Goal: Find specific page/section: Find specific page/section

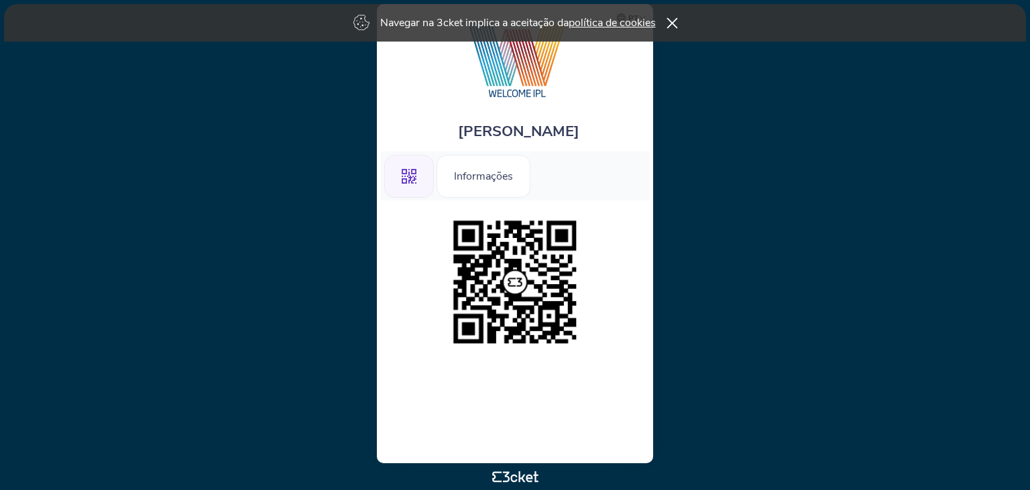
click at [675, 19] on icon at bounding box center [671, 22] width 11 height 11
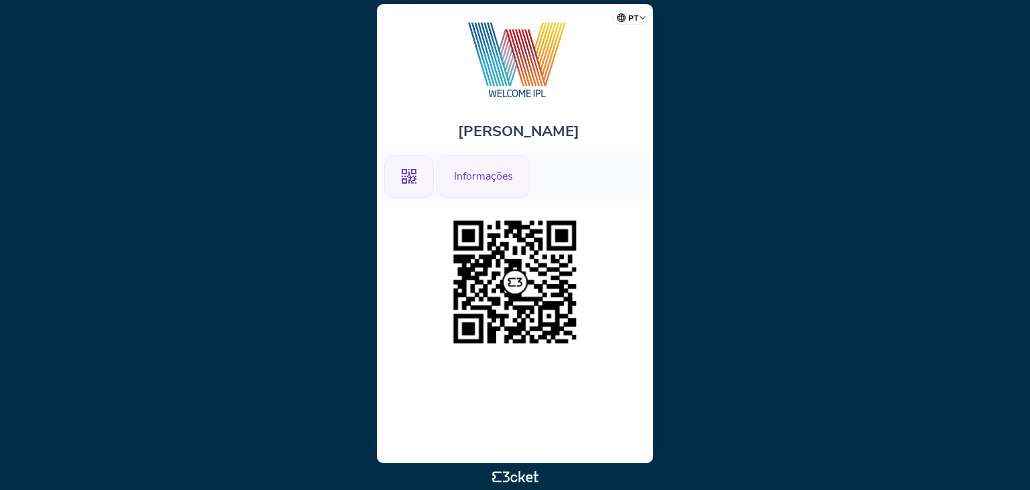
click at [504, 176] on div "Informações" at bounding box center [484, 176] width 94 height 43
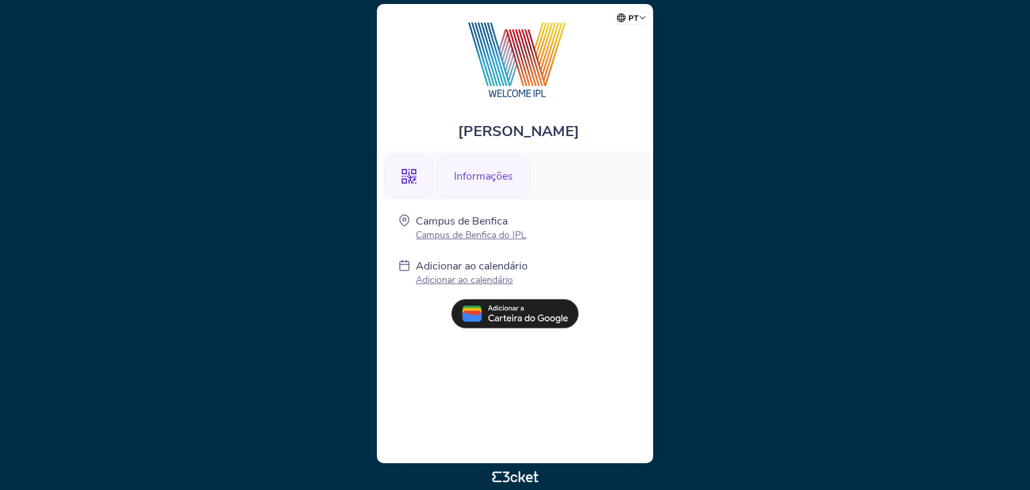
click at [416, 182] on div ".st0{fill-rule:evenodd;clip-rule:evenodd;}" at bounding box center [409, 176] width 50 height 43
